Goal: Task Accomplishment & Management: Manage account settings

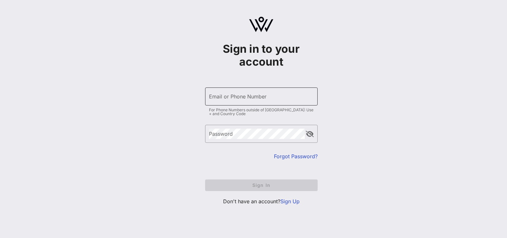
click at [299, 92] on input "Email or Phone Number" at bounding box center [261, 96] width 105 height 10
type input "[EMAIL_ADDRESS][DOMAIN_NAME]"
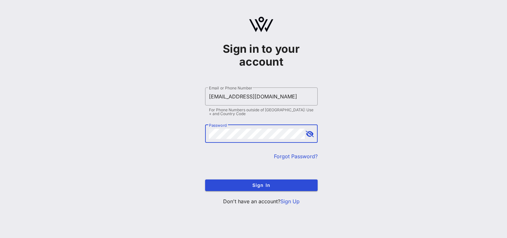
click at [205, 179] on button "Sign In" at bounding box center [261, 185] width 113 height 12
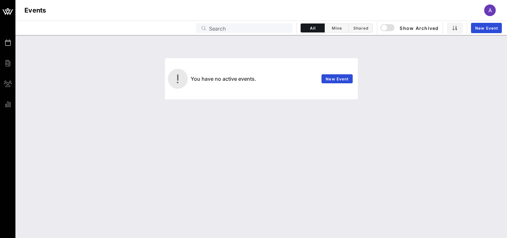
click at [485, 12] on div "A" at bounding box center [490, 11] width 12 height 12
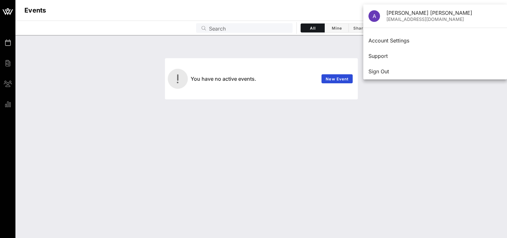
click at [391, 110] on div "You have no active events. New Event" at bounding box center [261, 136] width 492 height 203
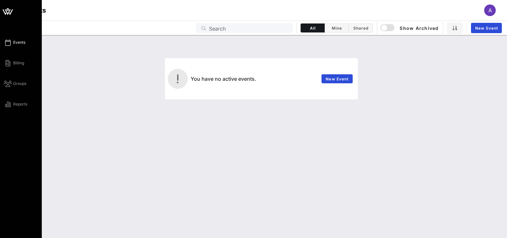
click at [15, 44] on span "Events" at bounding box center [19, 43] width 12 height 6
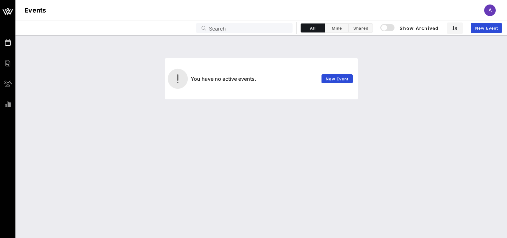
click at [485, 17] on div "Events A" at bounding box center [261, 10] width 492 height 21
click at [487, 13] on div "A" at bounding box center [490, 11] width 12 height 12
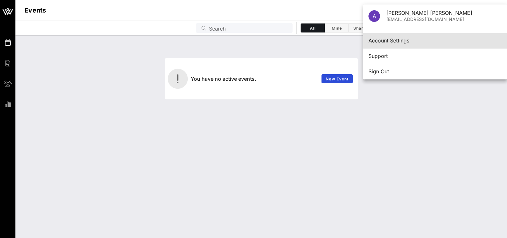
click at [403, 42] on div "Account Settings" at bounding box center [434, 41] width 133 height 6
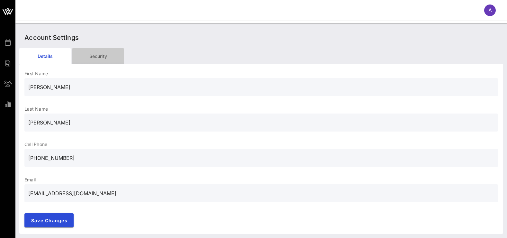
click at [90, 60] on div "Security" at bounding box center [97, 56] width 51 height 16
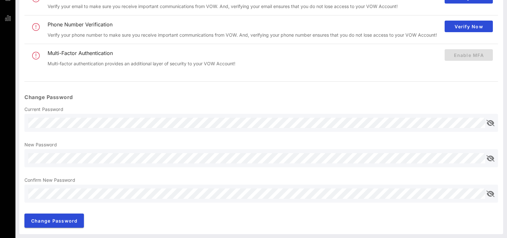
scroll to position [22, 0]
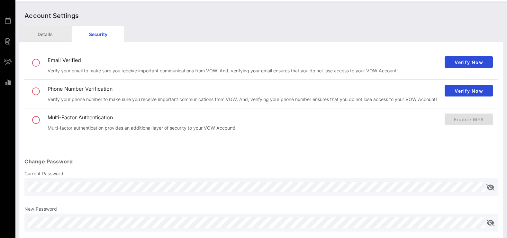
click at [52, 36] on div "Details" at bounding box center [44, 34] width 51 height 16
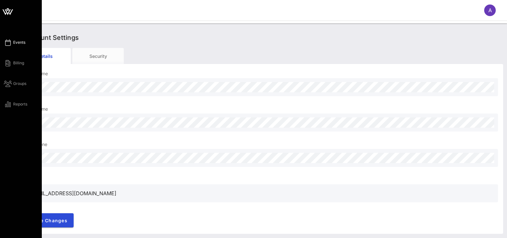
click at [20, 43] on span "Events" at bounding box center [19, 43] width 12 height 6
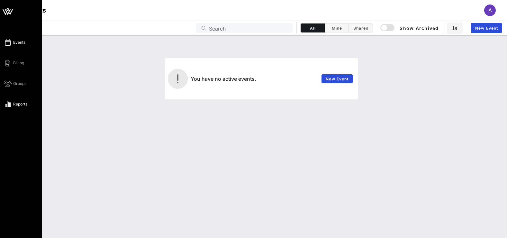
click at [24, 102] on span "Reports" at bounding box center [20, 104] width 14 height 6
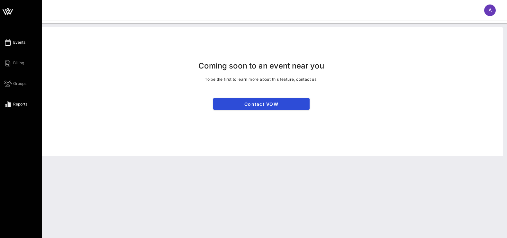
click at [21, 41] on span "Events" at bounding box center [19, 43] width 12 height 6
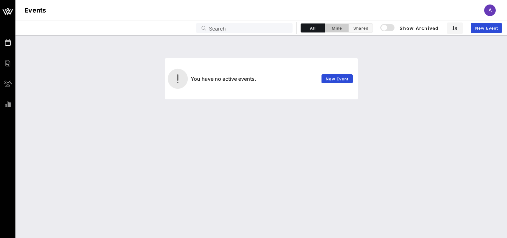
click at [339, 28] on span "Mine" at bounding box center [337, 28] width 16 height 5
click at [351, 29] on button "Shared" at bounding box center [361, 27] width 24 height 9
